Goal: Subscribe to service/newsletter

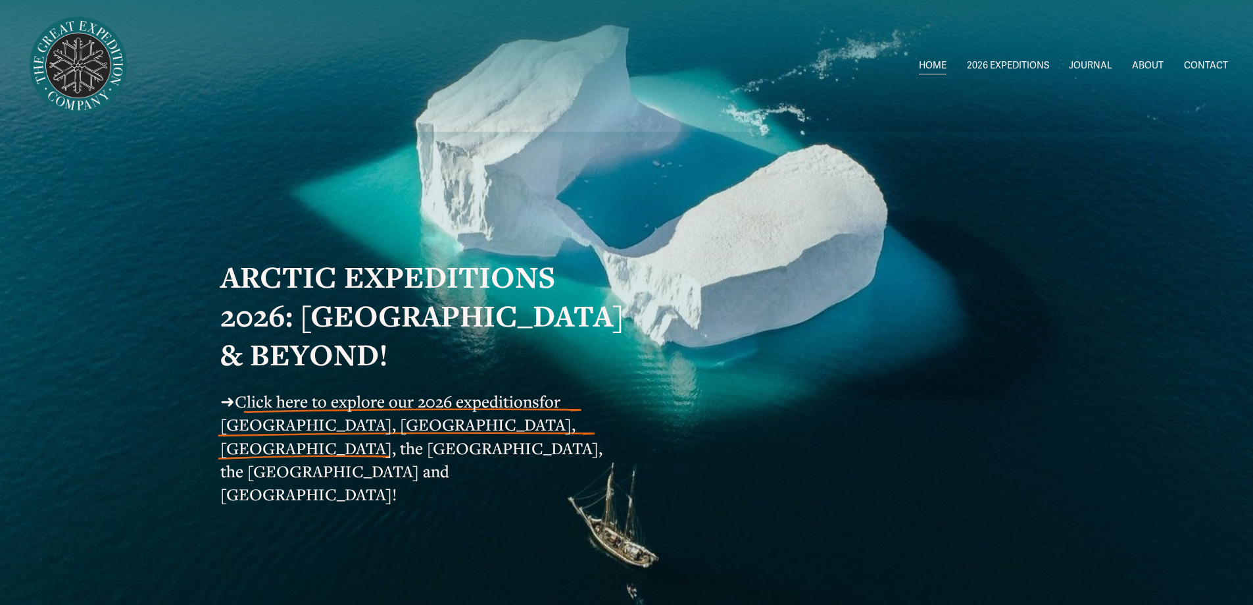
click at [989, 62] on span "2026 EXPEDITIONS" at bounding box center [1008, 65] width 82 height 17
click at [0, 0] on span "Circumnavigating [GEOGRAPHIC_DATA] 1" at bounding box center [0, 0] width 0 height 0
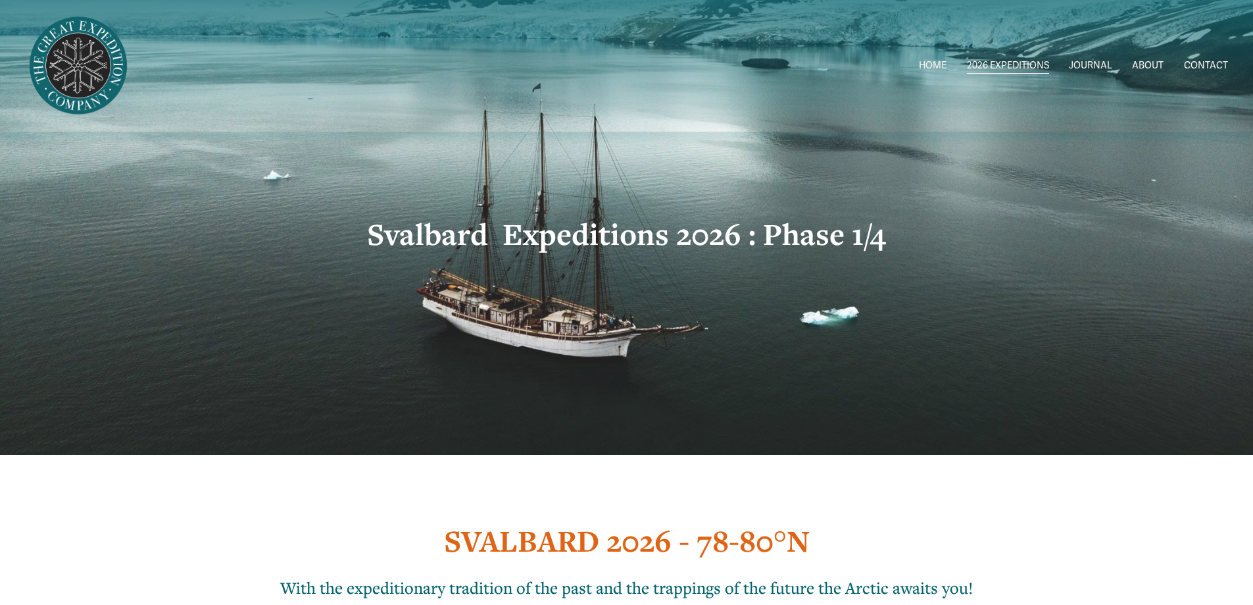
click at [0, 0] on span "Circumnavigating [GEOGRAPHIC_DATA] 1" at bounding box center [0, 0] width 0 height 0
click at [0, 0] on span "Greenland AUG-SEPT" at bounding box center [0, 0] width 0 height 0
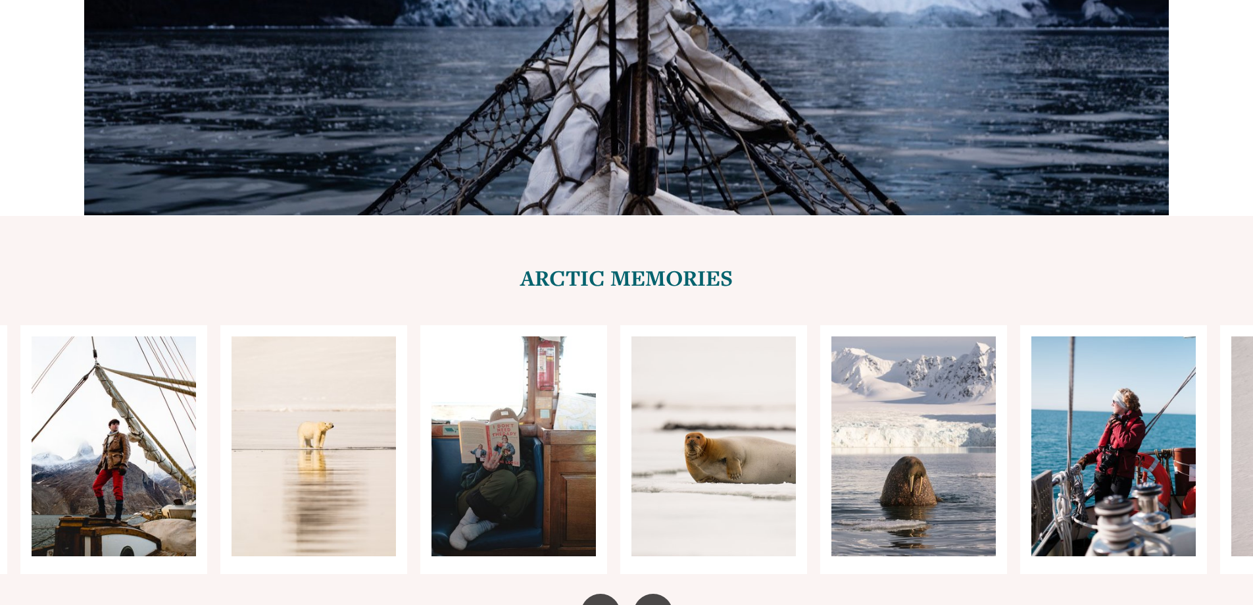
scroll to position [4737, 0]
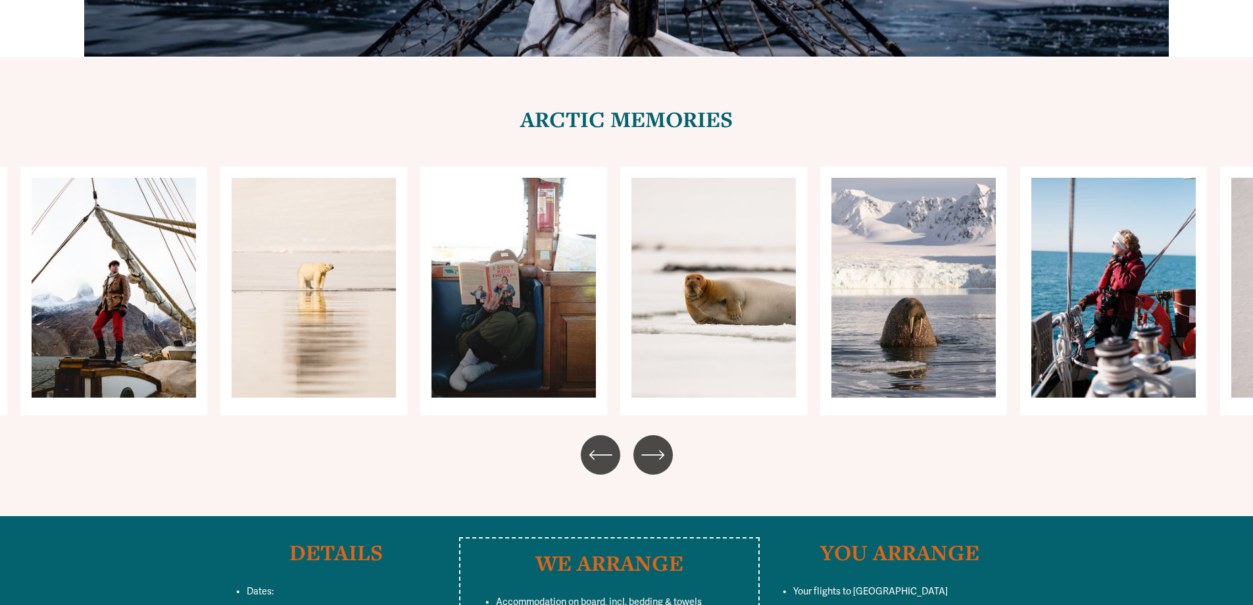
click at [652, 443] on icon "\a \a \a Next\a \a" at bounding box center [653, 455] width 24 height 24
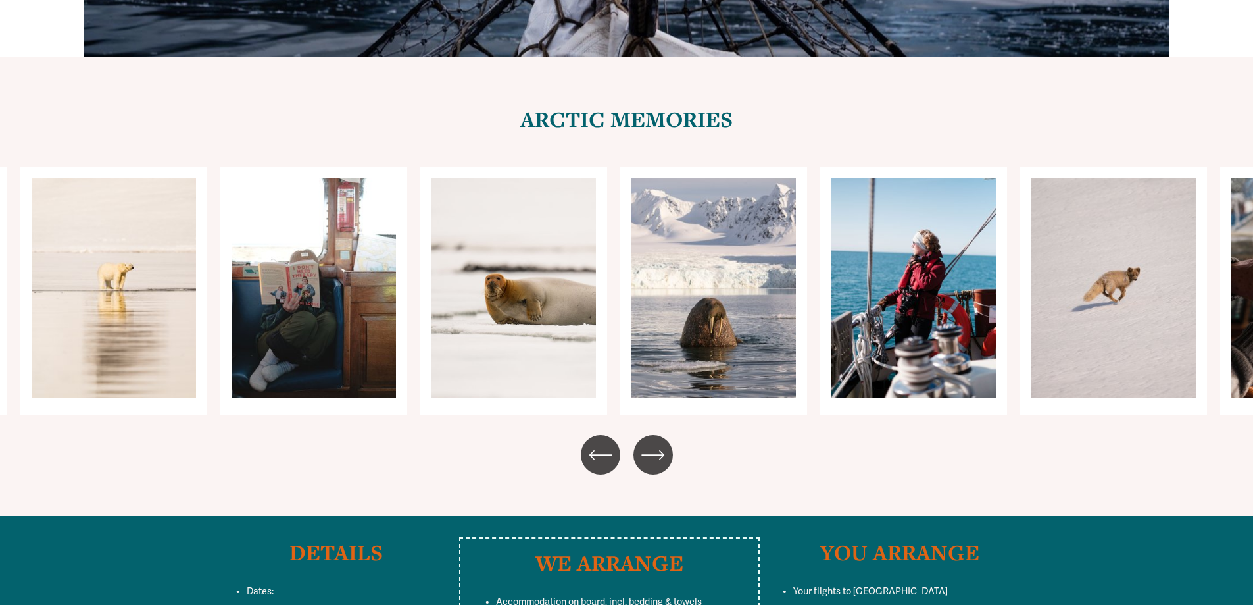
click at [652, 443] on icon "\a \a \a Next\a \a" at bounding box center [653, 455] width 24 height 24
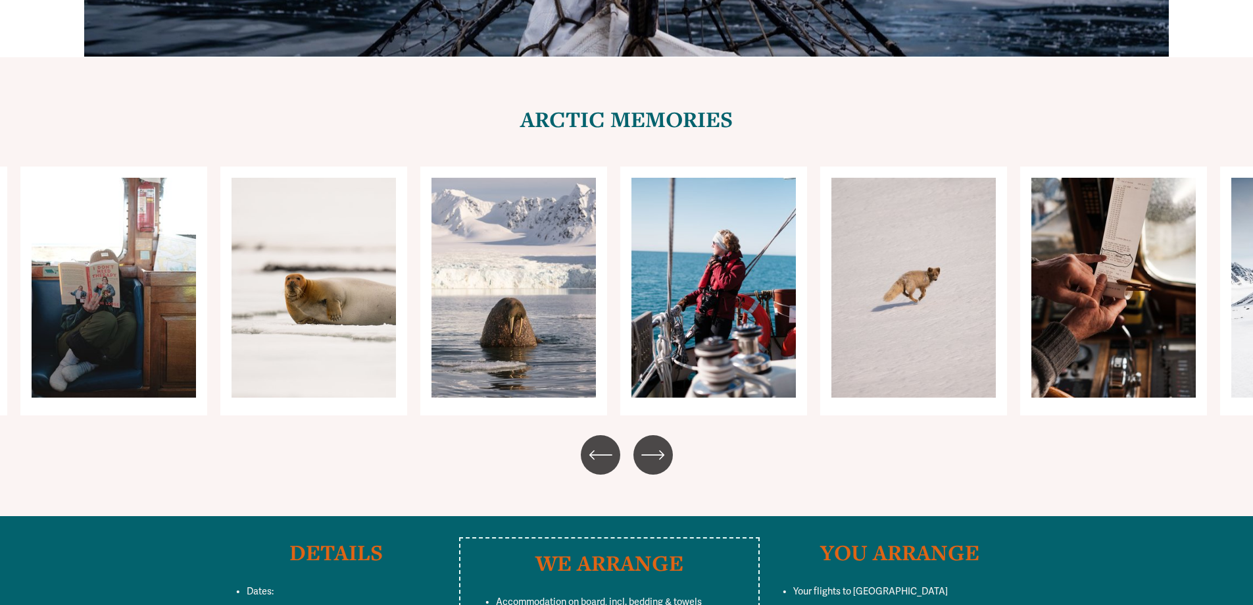
click at [651, 443] on icon "\a \a \a Next\a \a" at bounding box center [653, 455] width 24 height 24
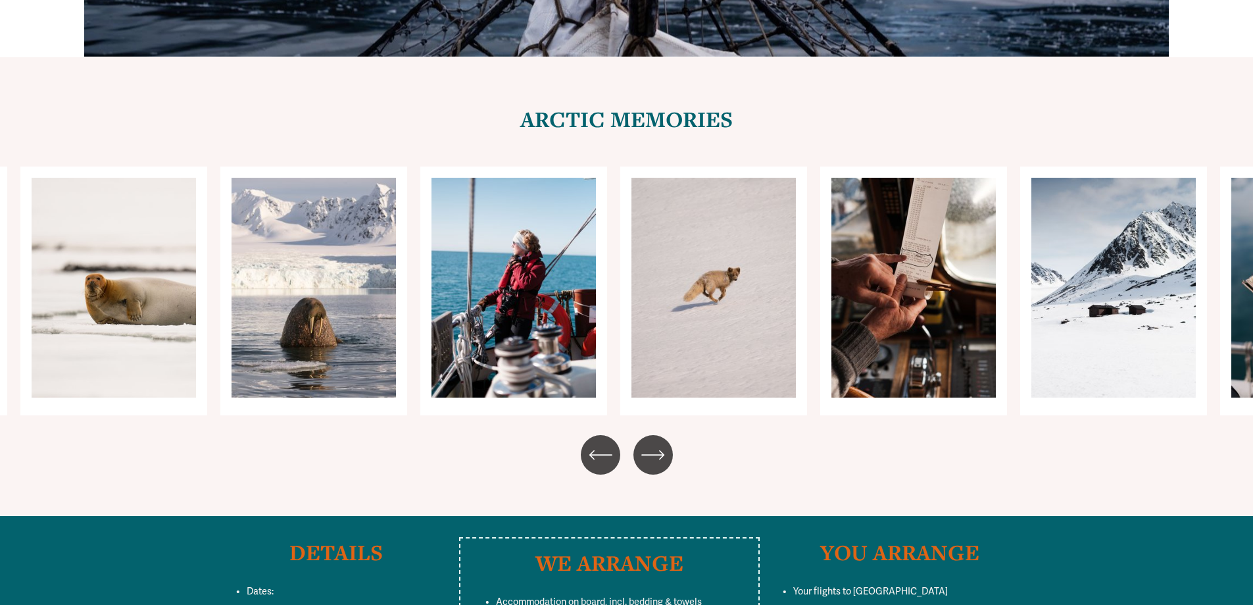
click at [651, 443] on icon "\a \a \a Next\a \a" at bounding box center [653, 455] width 24 height 24
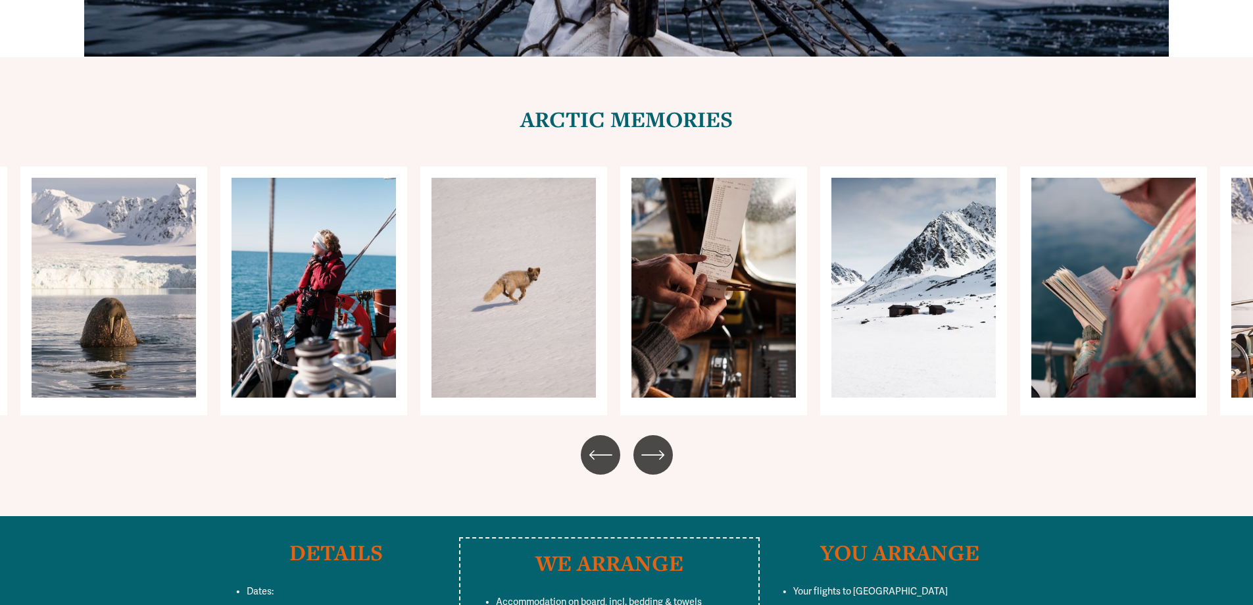
click at [651, 443] on icon "\a \a \a Next\a \a" at bounding box center [653, 455] width 24 height 24
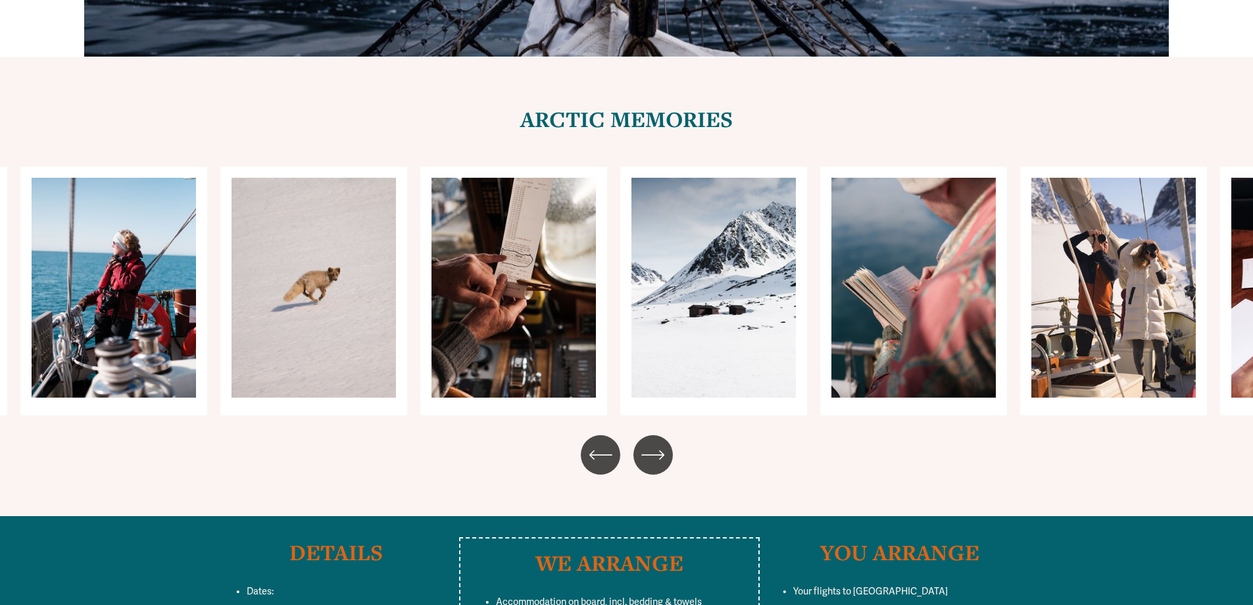
click at [651, 443] on icon "\a \a \a Next\a \a" at bounding box center [653, 455] width 24 height 24
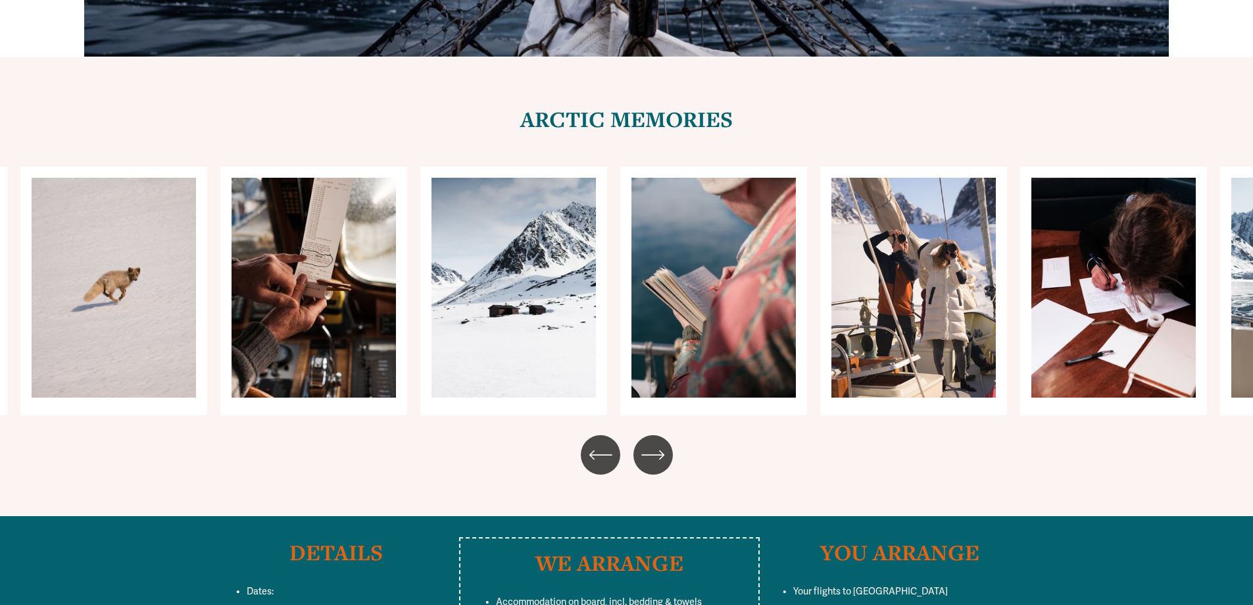
click at [651, 443] on icon "\a \a \a Next\a \a" at bounding box center [653, 455] width 24 height 24
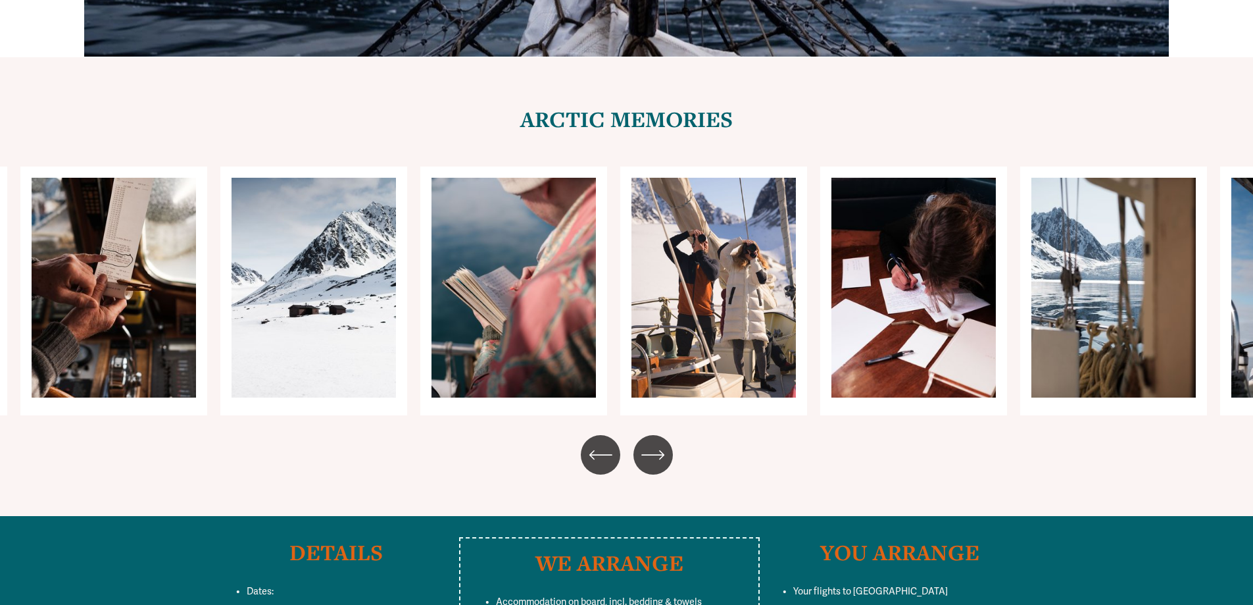
click at [657, 443] on icon "\a \a \a Next\a \a" at bounding box center [653, 455] width 24 height 24
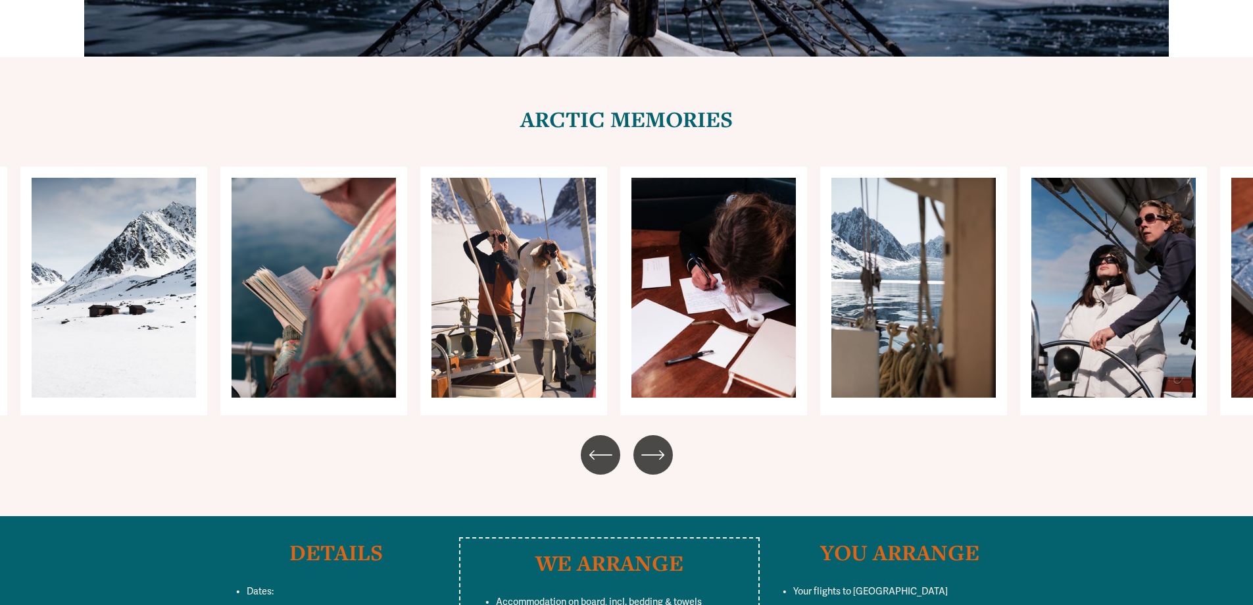
click at [658, 443] on icon "\a \a \a Next\a \a" at bounding box center [653, 455] width 24 height 24
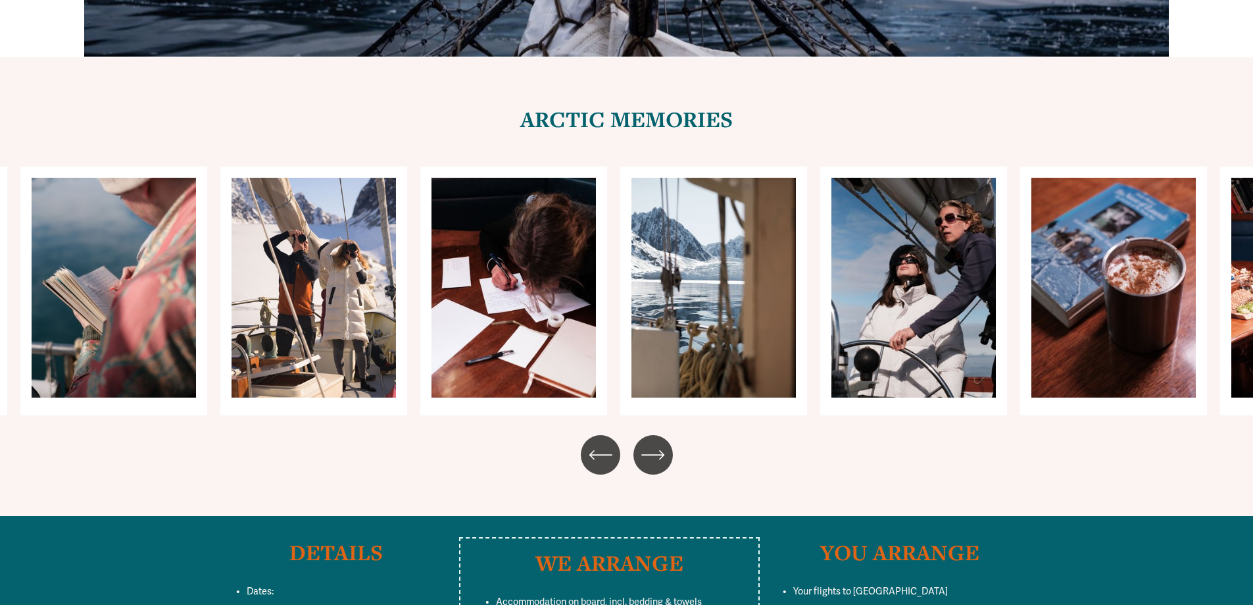
click at [658, 443] on icon "\a \a \a Next\a \a" at bounding box center [653, 455] width 24 height 24
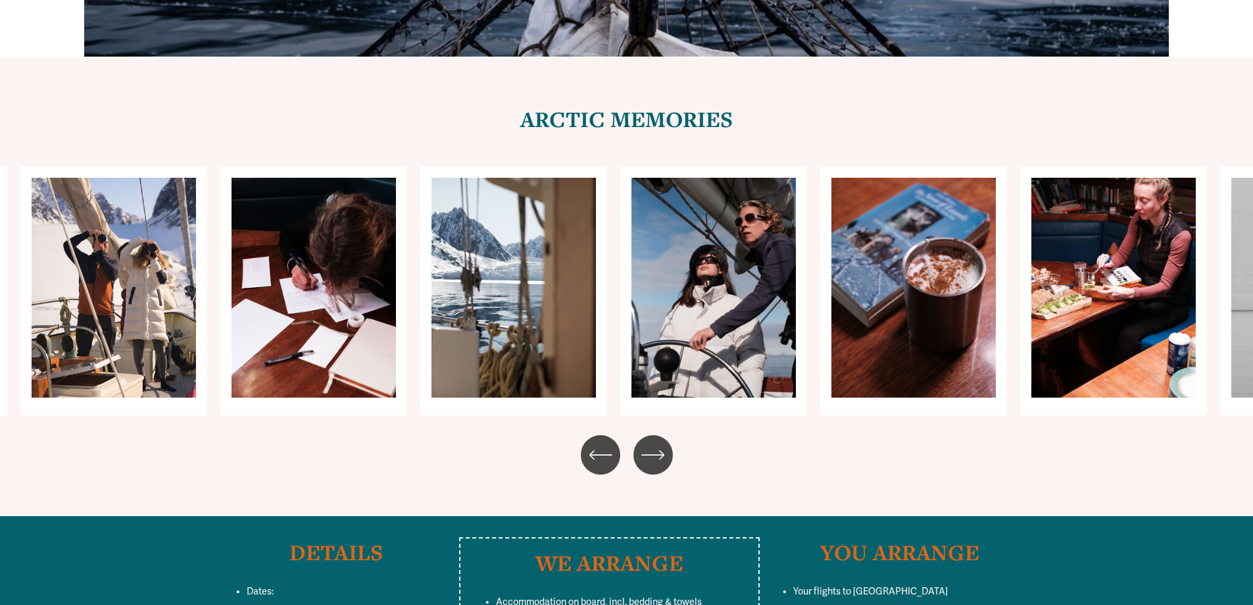
click at [658, 443] on icon "\a \a \a Next\a \a" at bounding box center [653, 455] width 24 height 24
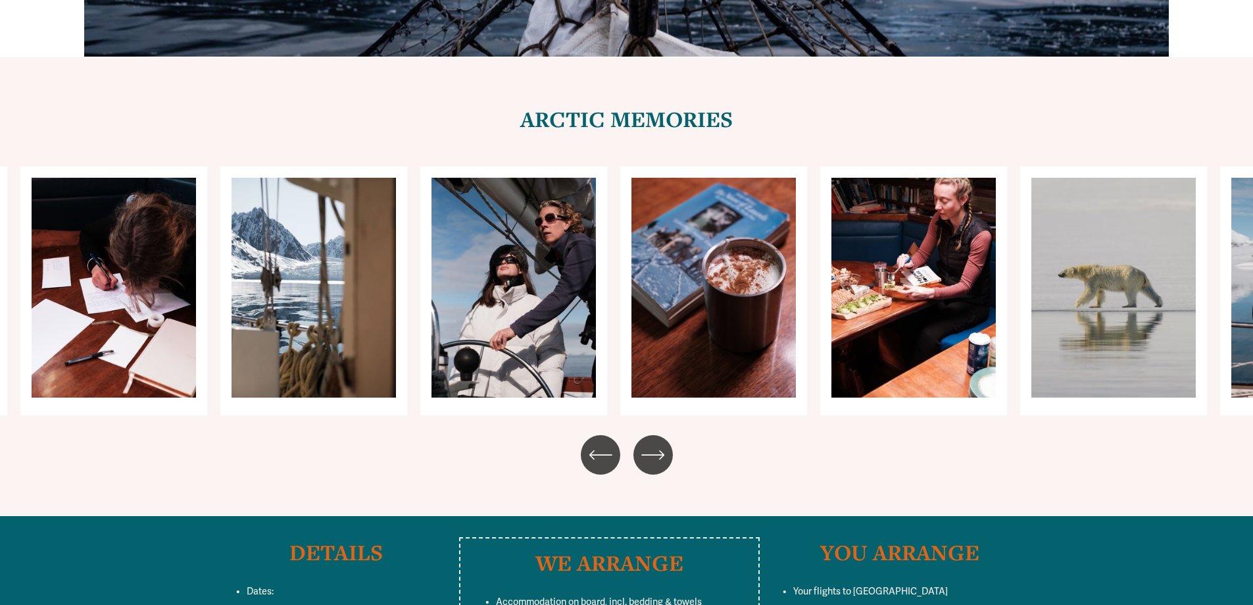
click at [658, 443] on icon "\a \a \a Next\a \a" at bounding box center [653, 455] width 24 height 24
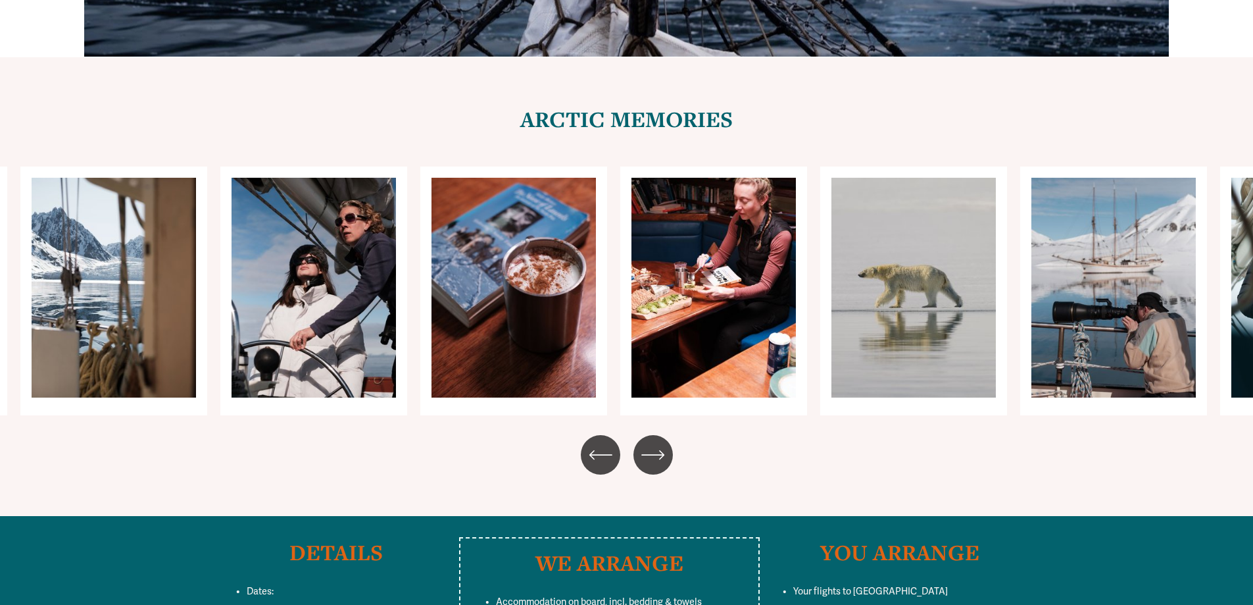
click at [658, 443] on icon "\a \a \a Next\a \a" at bounding box center [653, 455] width 24 height 24
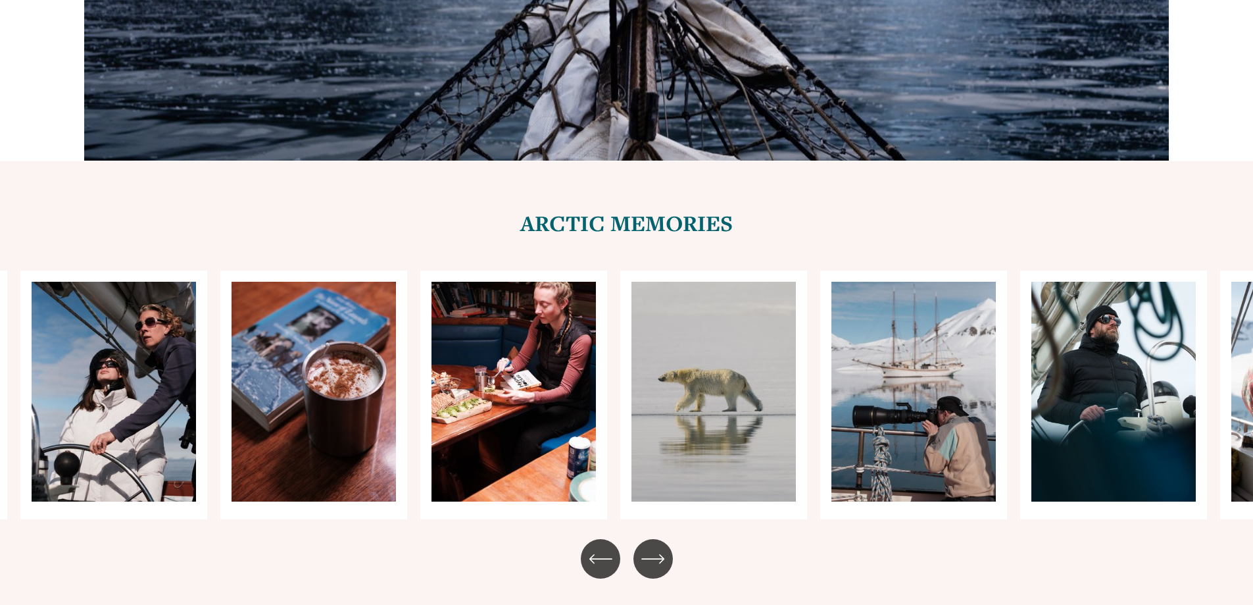
scroll to position [4803, 0]
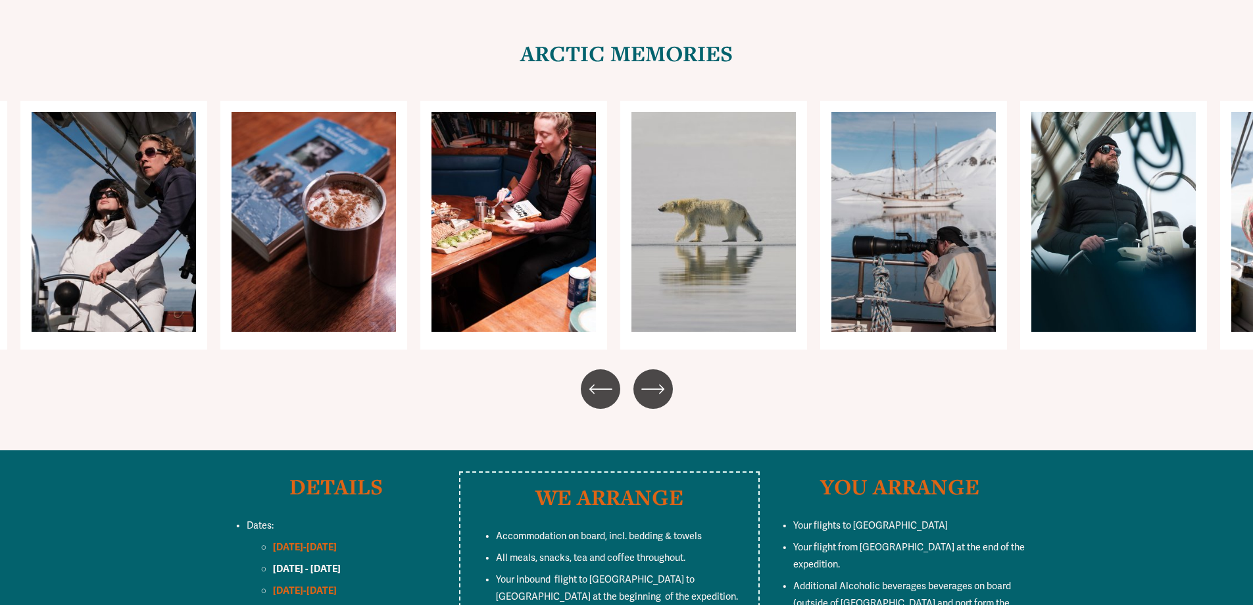
click at [639, 369] on div "\a \a \a Next\a \a" at bounding box center [653, 388] width 39 height 39
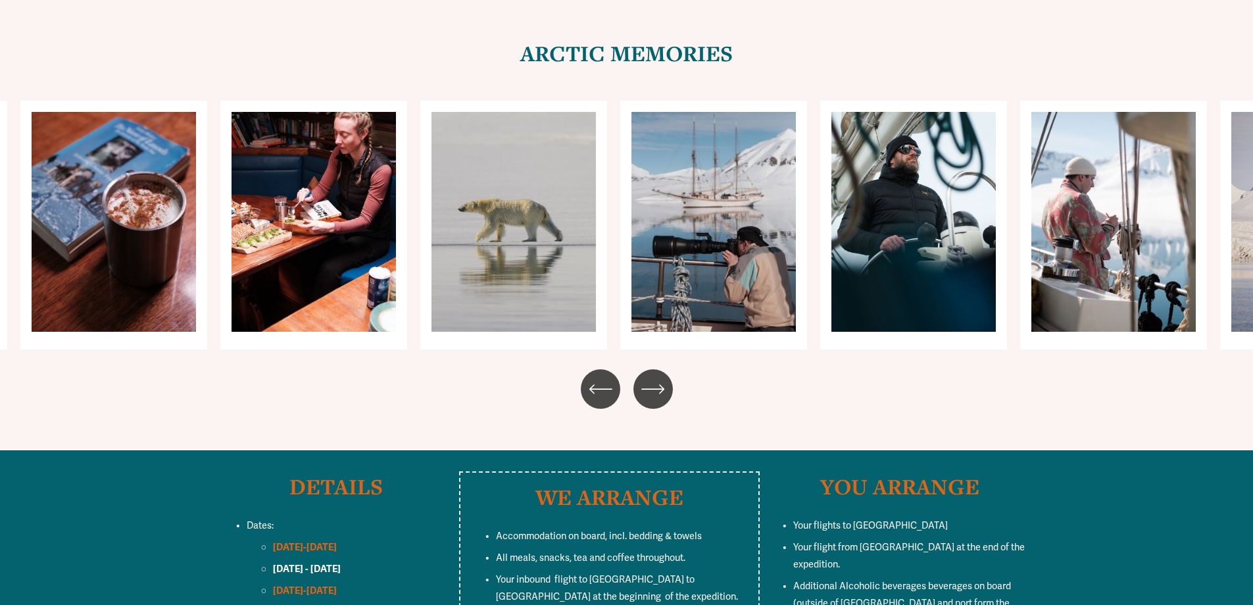
click at [653, 377] on icon "\a \a \a Next\a \a" at bounding box center [653, 389] width 24 height 24
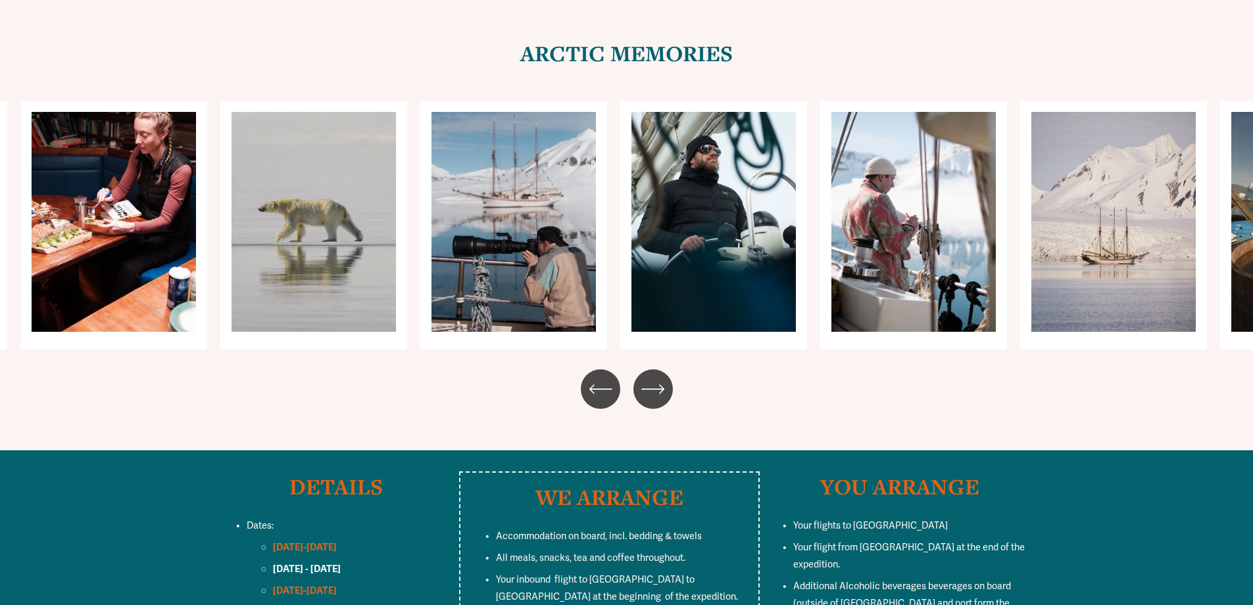
click at [653, 377] on icon "\a \a \a Next\a \a" at bounding box center [653, 389] width 24 height 24
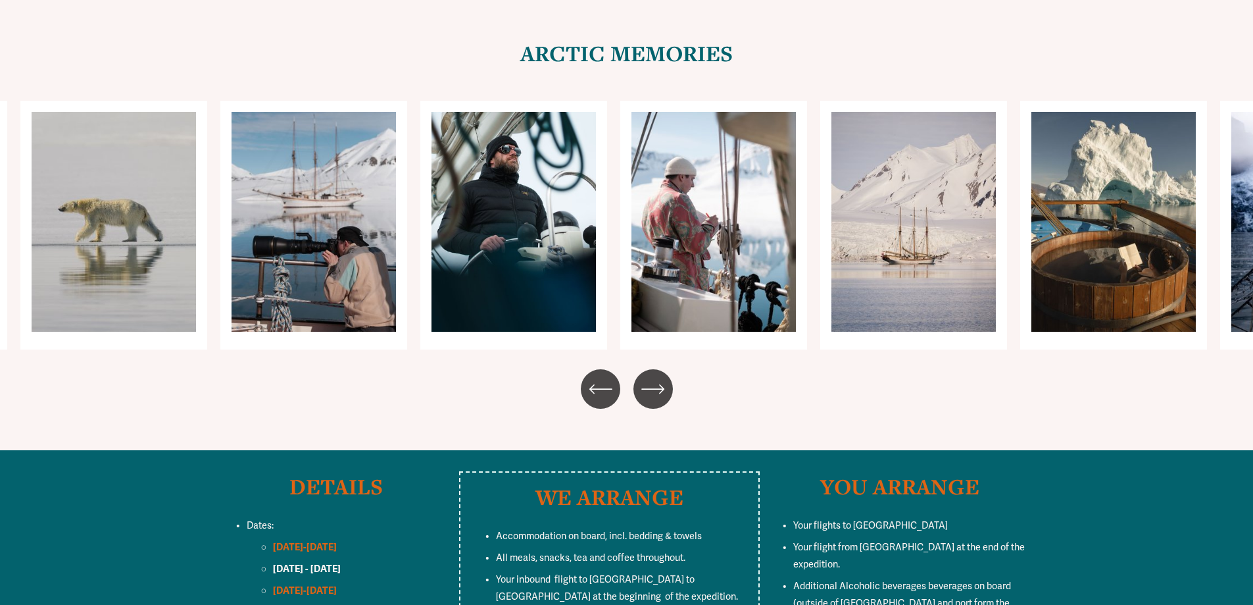
click at [653, 377] on icon "\a \a \a Next\a \a" at bounding box center [653, 389] width 24 height 24
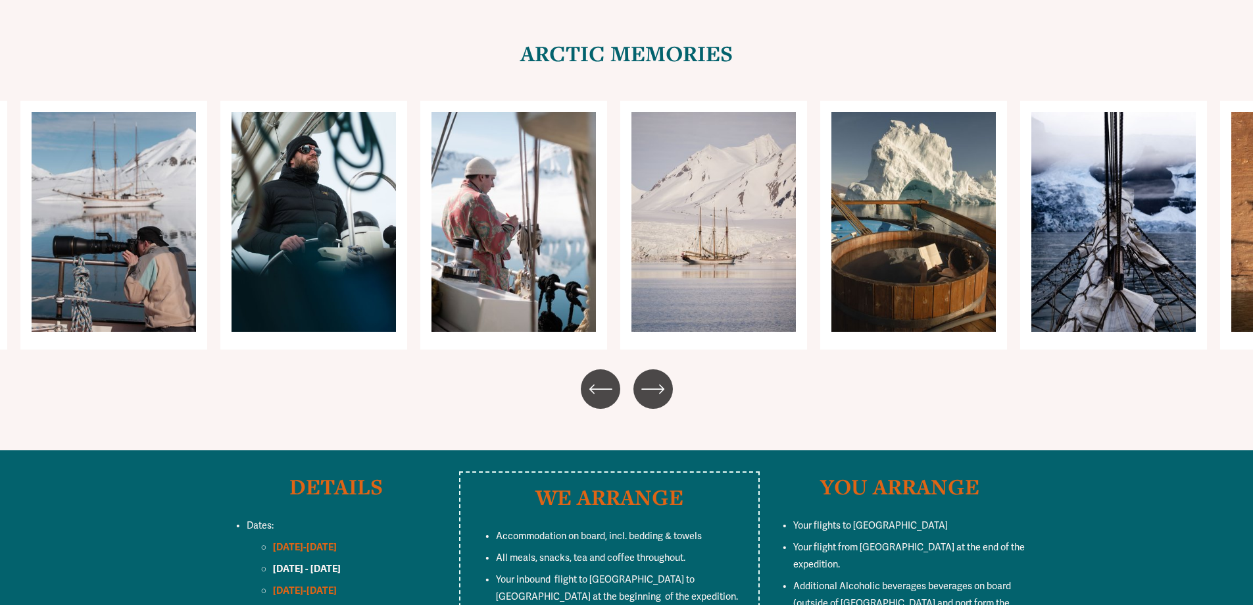
click at [653, 377] on icon "\a \a \a Next\a \a" at bounding box center [653, 389] width 24 height 24
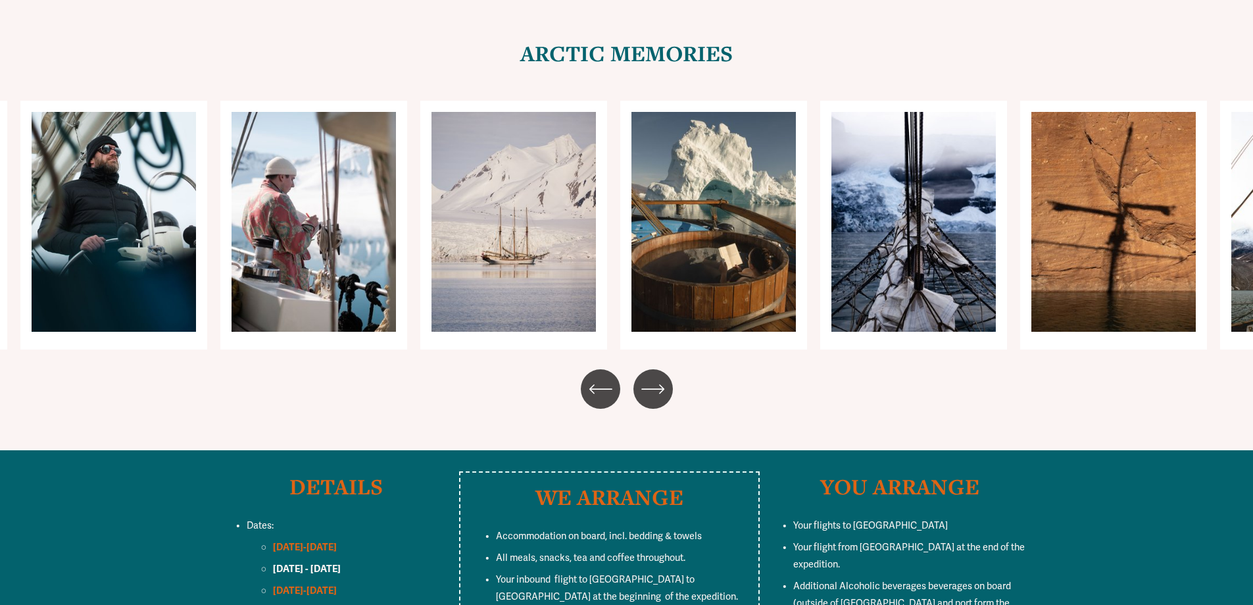
click at [653, 377] on icon "\a \a \a Next\a \a" at bounding box center [653, 389] width 24 height 24
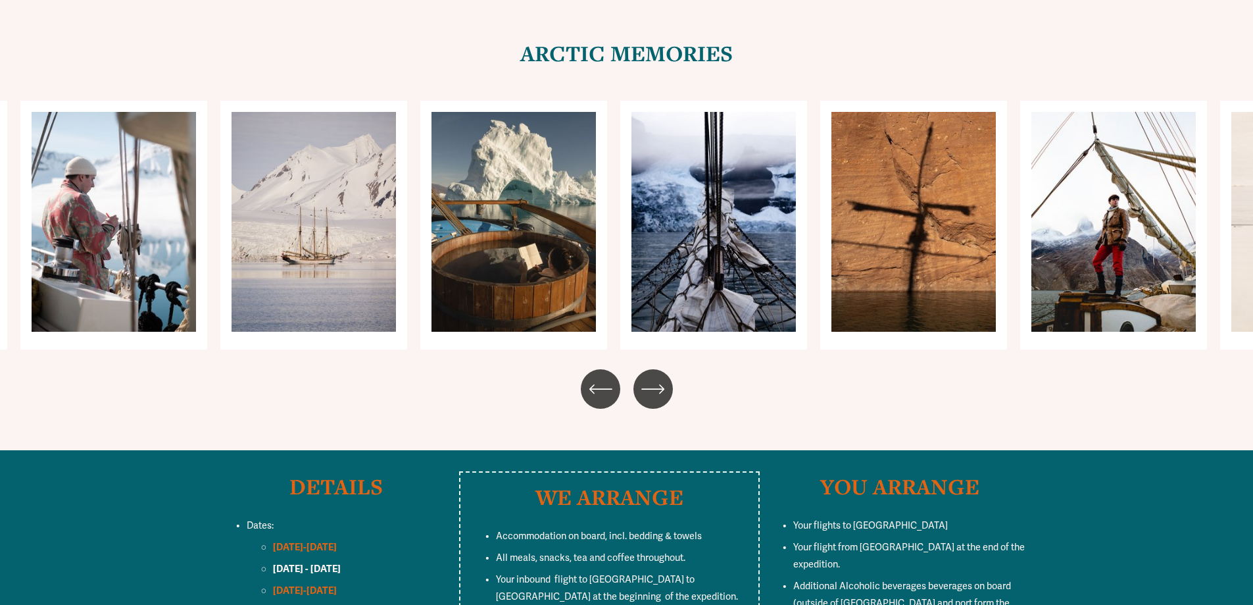
click at [653, 377] on icon "\a \a \a Next\a \a" at bounding box center [653, 389] width 24 height 24
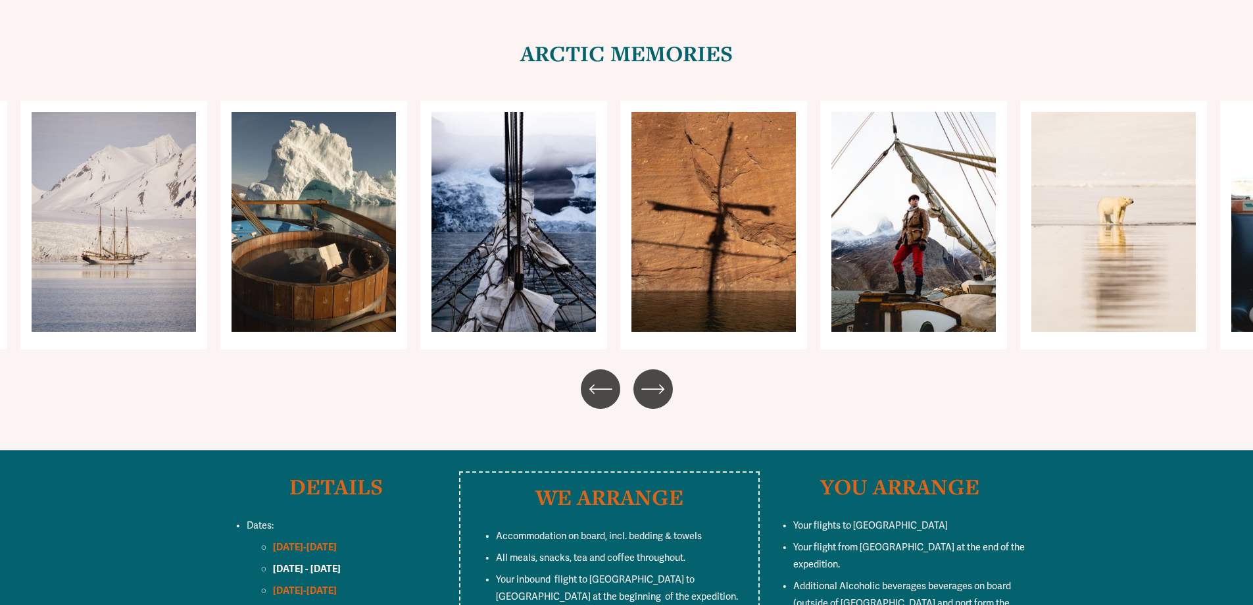
click at [653, 377] on icon "\a \a \a Next\a \a" at bounding box center [653, 389] width 24 height 24
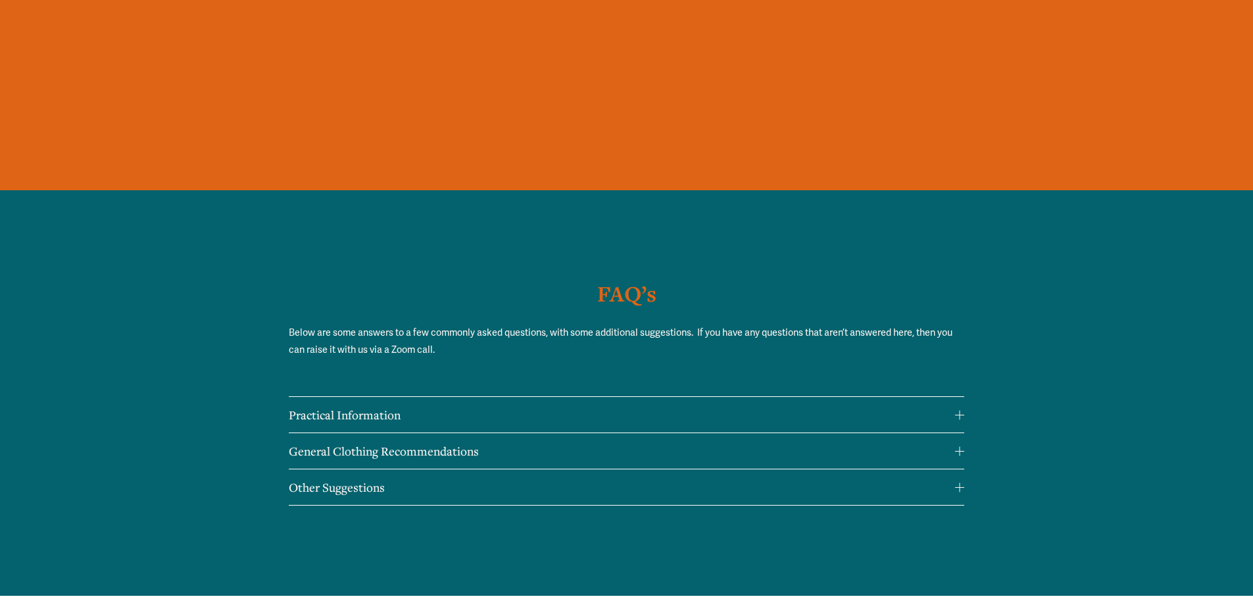
scroll to position [9343, 0]
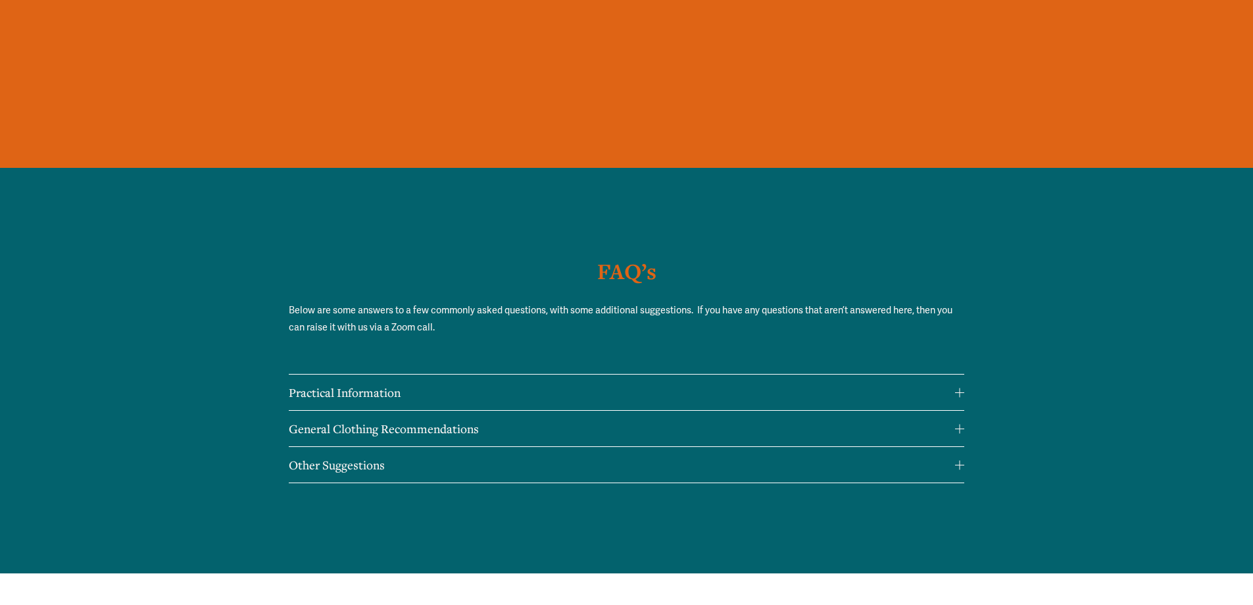
click at [957, 388] on div at bounding box center [959, 392] width 9 height 9
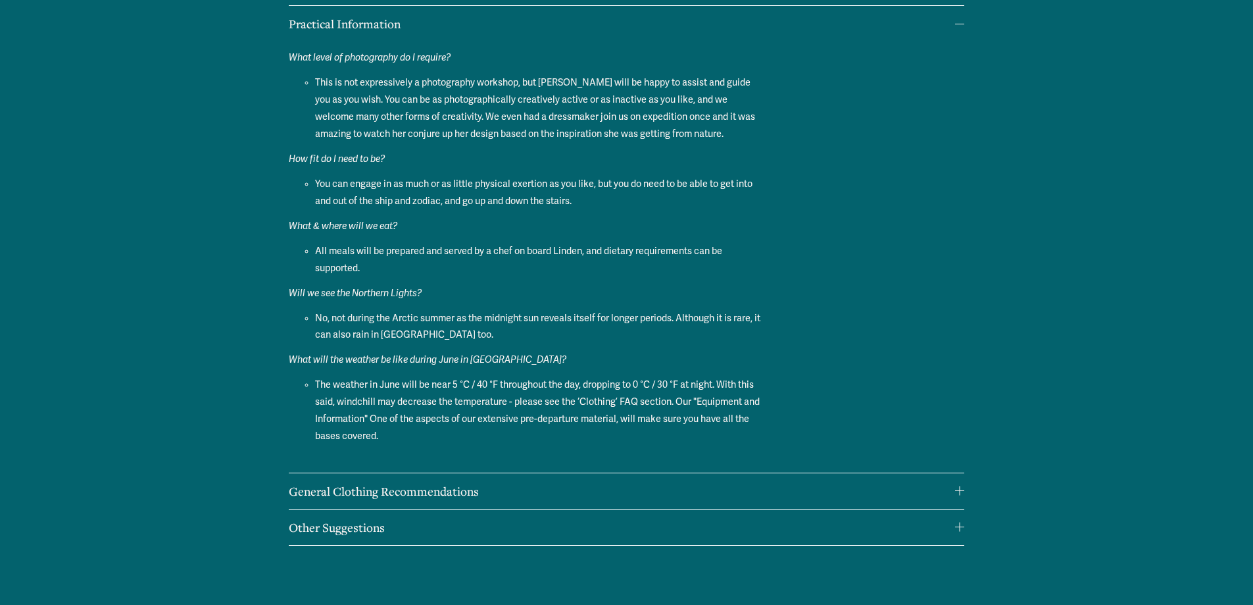
scroll to position [9738, 0]
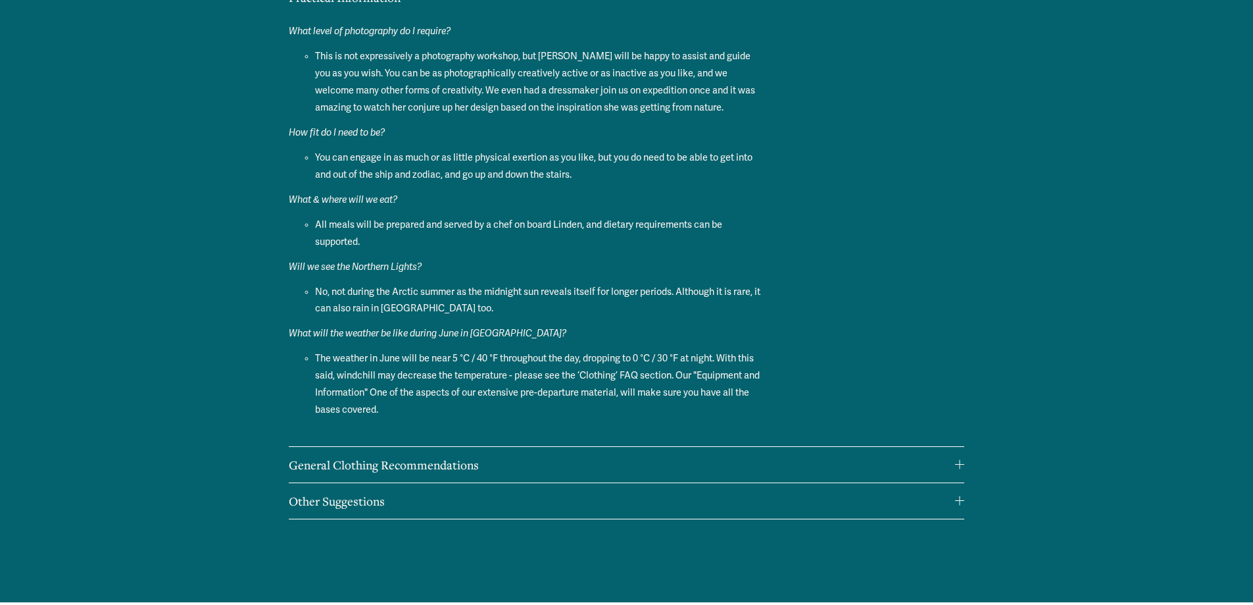
click at [947, 493] on span "Other Suggestions" at bounding box center [622, 501] width 666 height 16
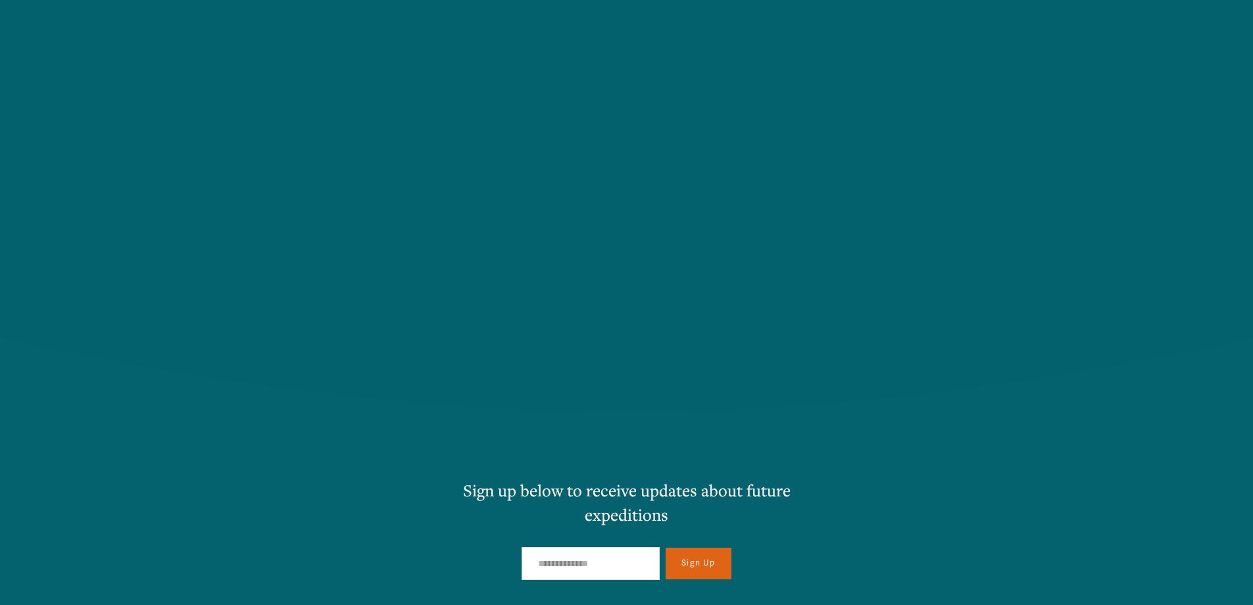
scroll to position [10538, 0]
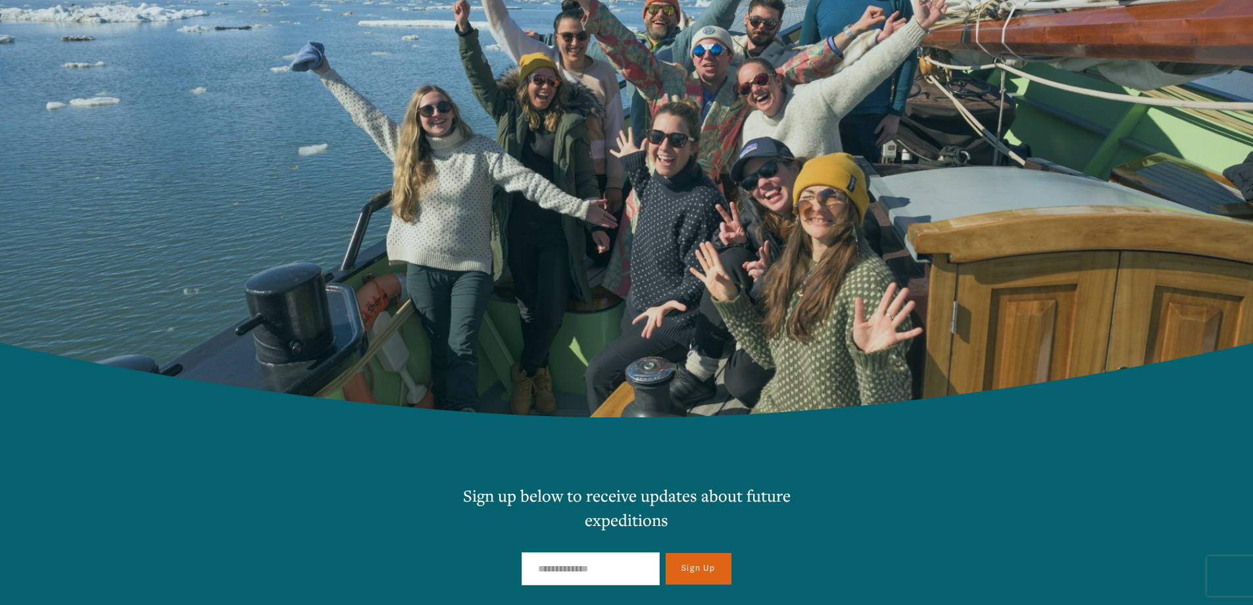
click at [575, 552] on input "Email Address" at bounding box center [591, 569] width 138 height 34
type input "**********"
click at [714, 563] on span "Sign Up" at bounding box center [699, 568] width 34 height 10
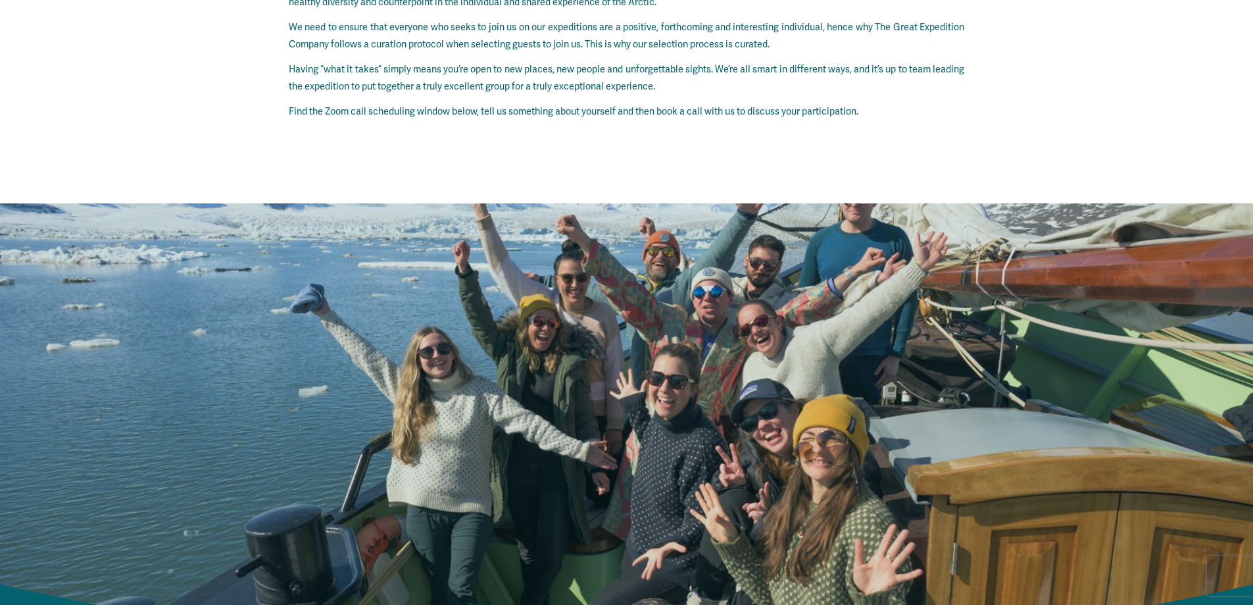
scroll to position [10078, 0]
